Goal: Task Accomplishment & Management: Manage account settings

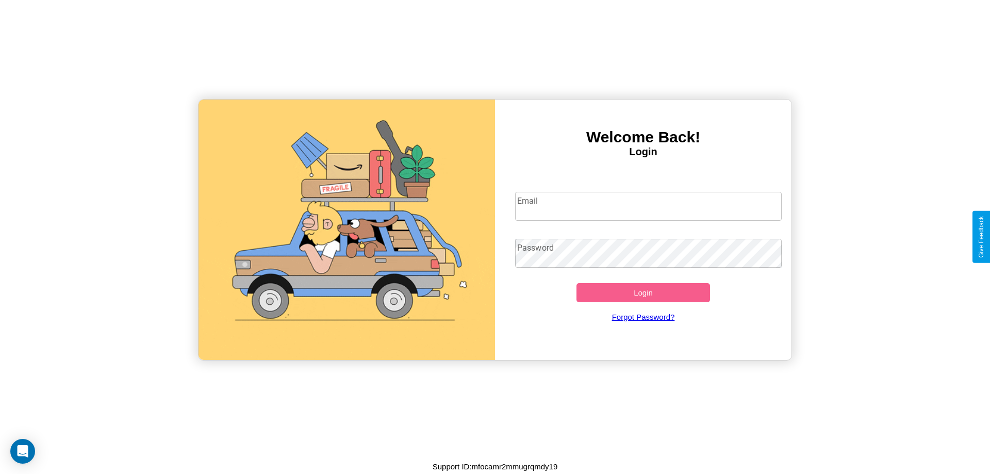
click at [648, 206] on input "Email" at bounding box center [648, 206] width 267 height 29
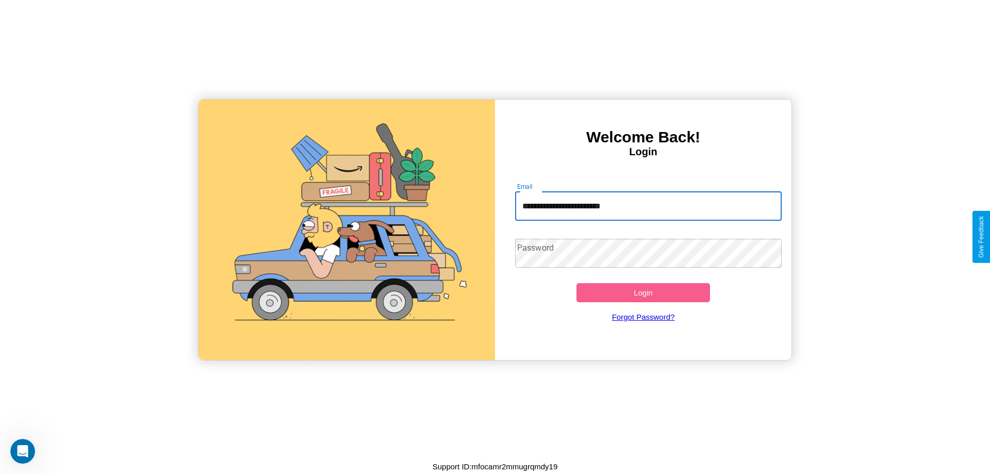
type input "**********"
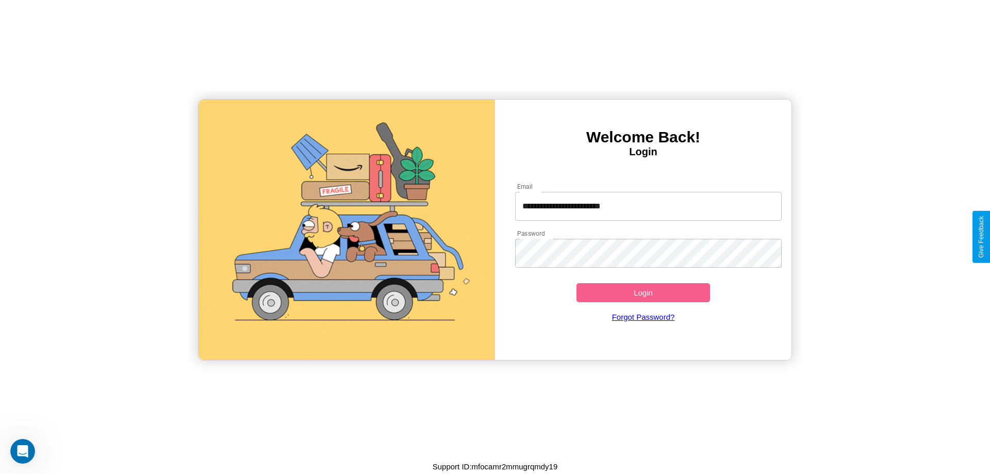
click at [643, 292] on button "Login" at bounding box center [643, 292] width 134 height 19
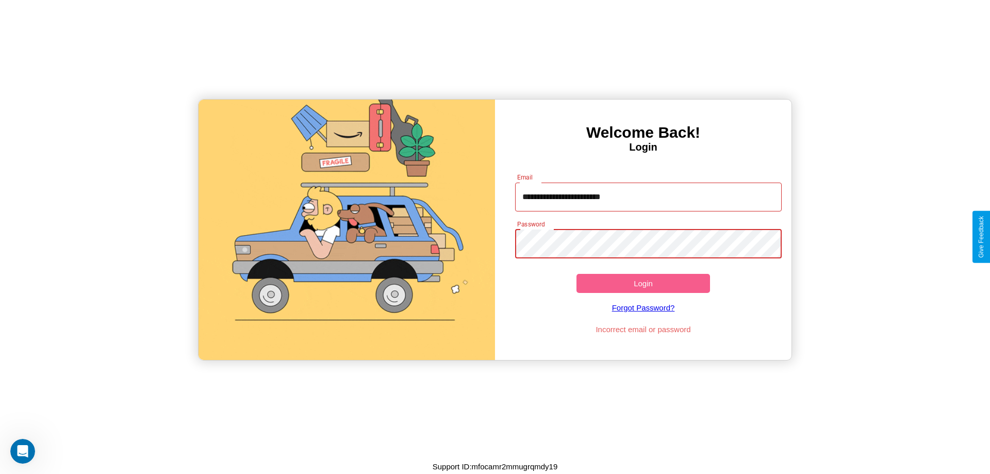
click at [643, 283] on button "Login" at bounding box center [643, 283] width 134 height 19
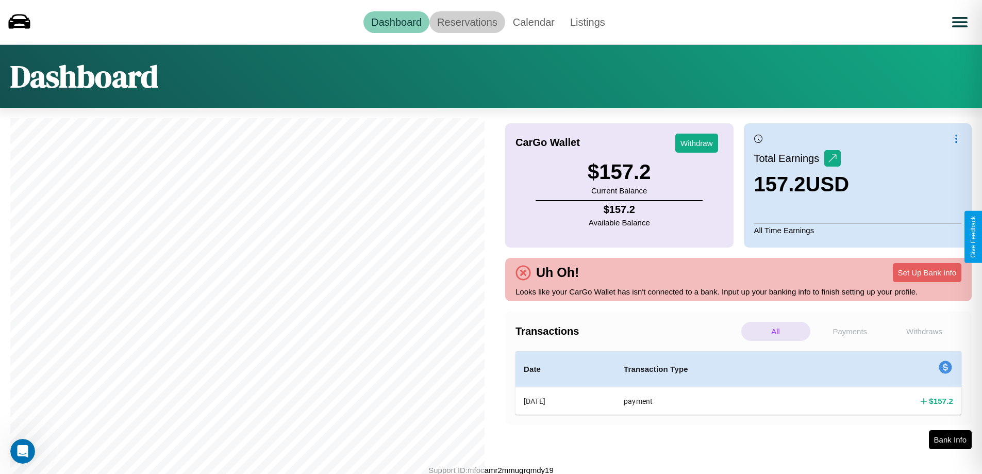
click at [467, 22] on link "Reservations" at bounding box center [467, 22] width 76 height 22
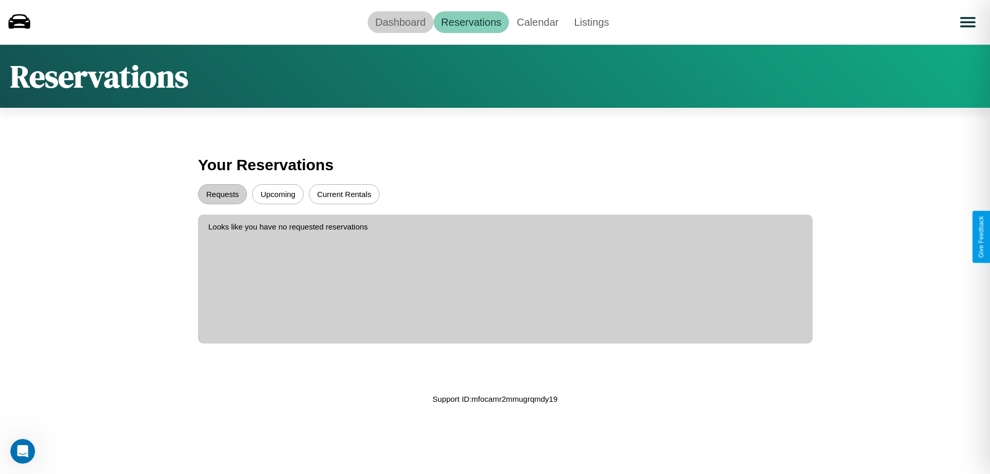
click at [400, 22] on link "Dashboard" at bounding box center [401, 22] width 66 height 22
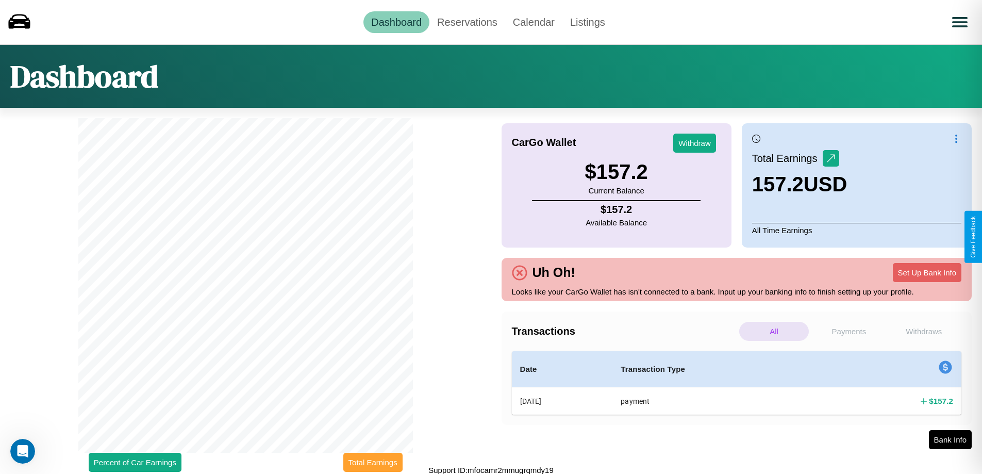
click at [373, 462] on button "Total Earnings" at bounding box center [372, 462] width 59 height 19
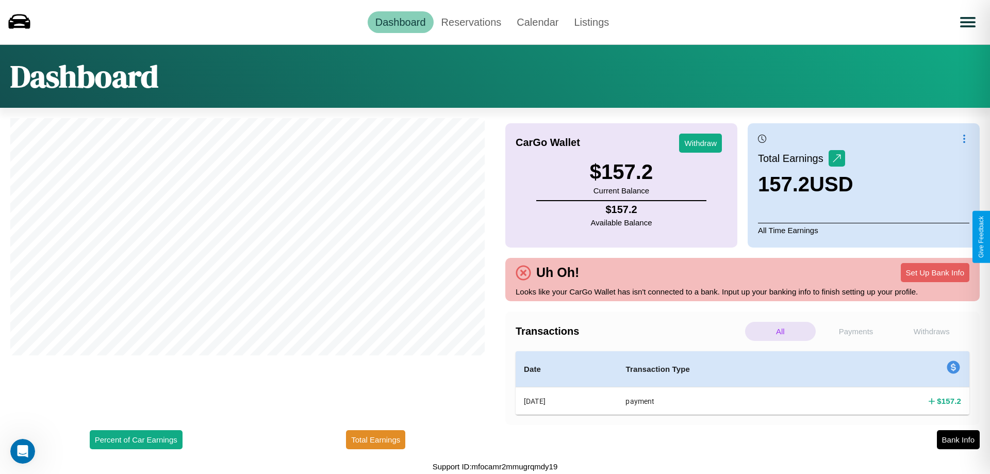
click at [931, 331] on p "Withdraws" at bounding box center [931, 331] width 71 height 19
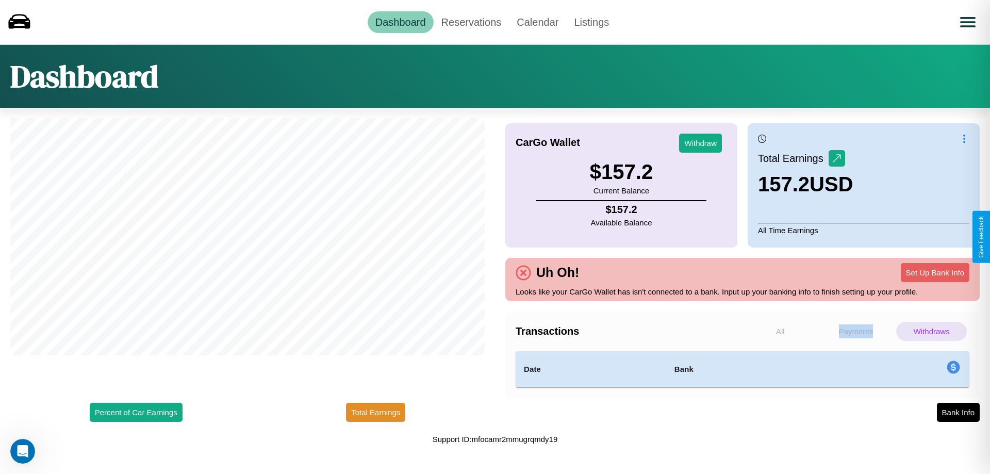
click at [856, 331] on p "Payments" at bounding box center [856, 331] width 71 height 19
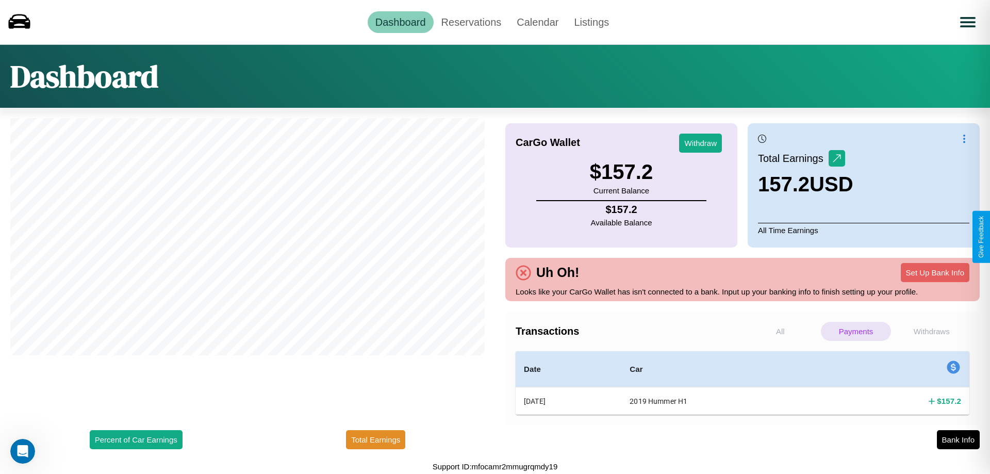
click at [931, 331] on p "Withdraws" at bounding box center [931, 331] width 71 height 19
